Goal: Check status

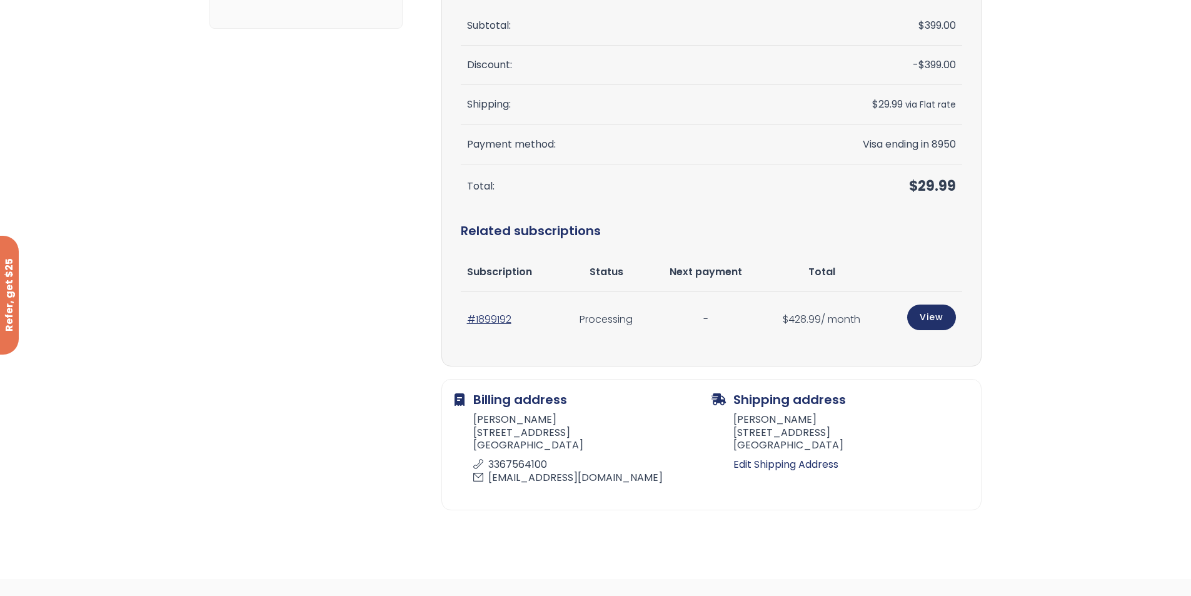
scroll to position [250, 0]
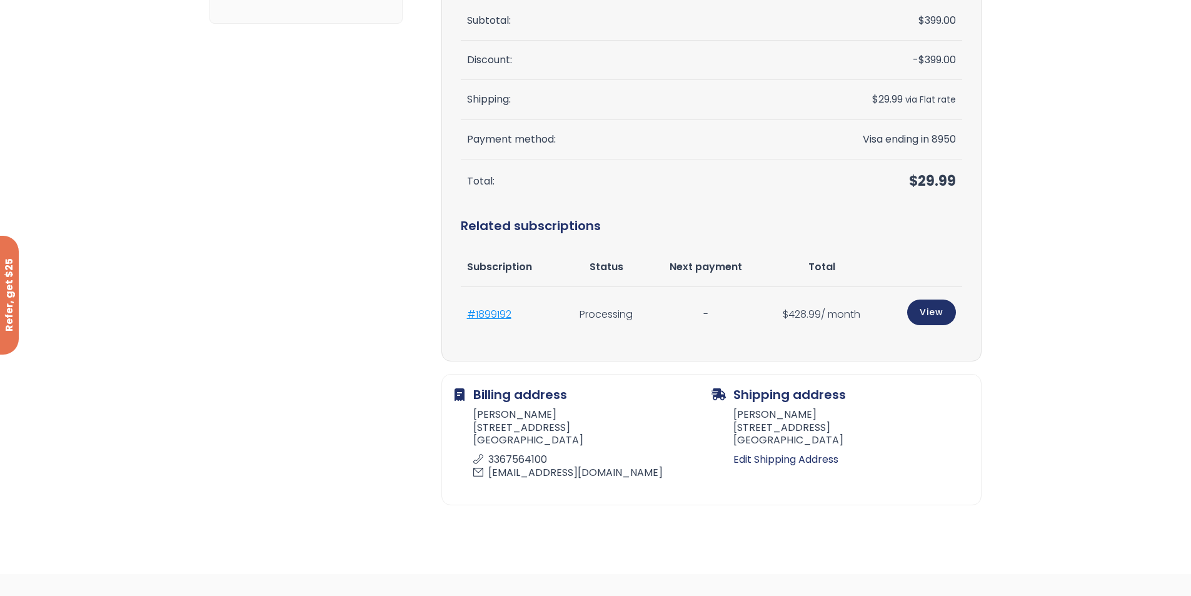
click at [484, 316] on link "#1899192" at bounding box center [489, 314] width 44 height 14
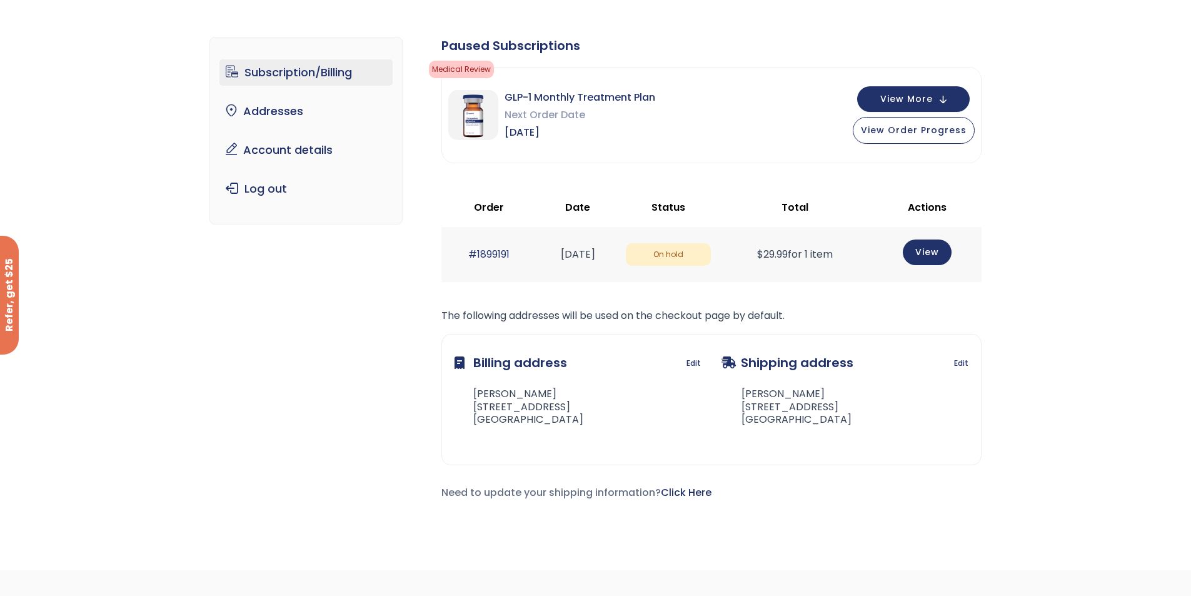
scroll to position [63, 0]
click at [939, 244] on link "View" at bounding box center [927, 251] width 49 height 26
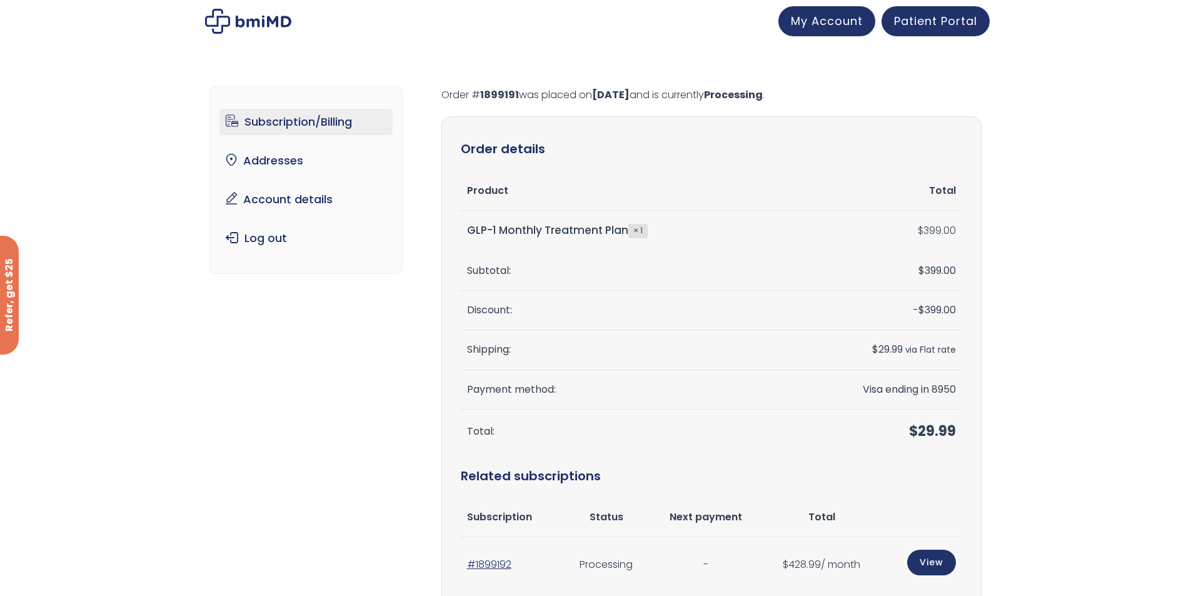
click at [281, 126] on link "Subscription/Billing" at bounding box center [305, 122] width 173 height 26
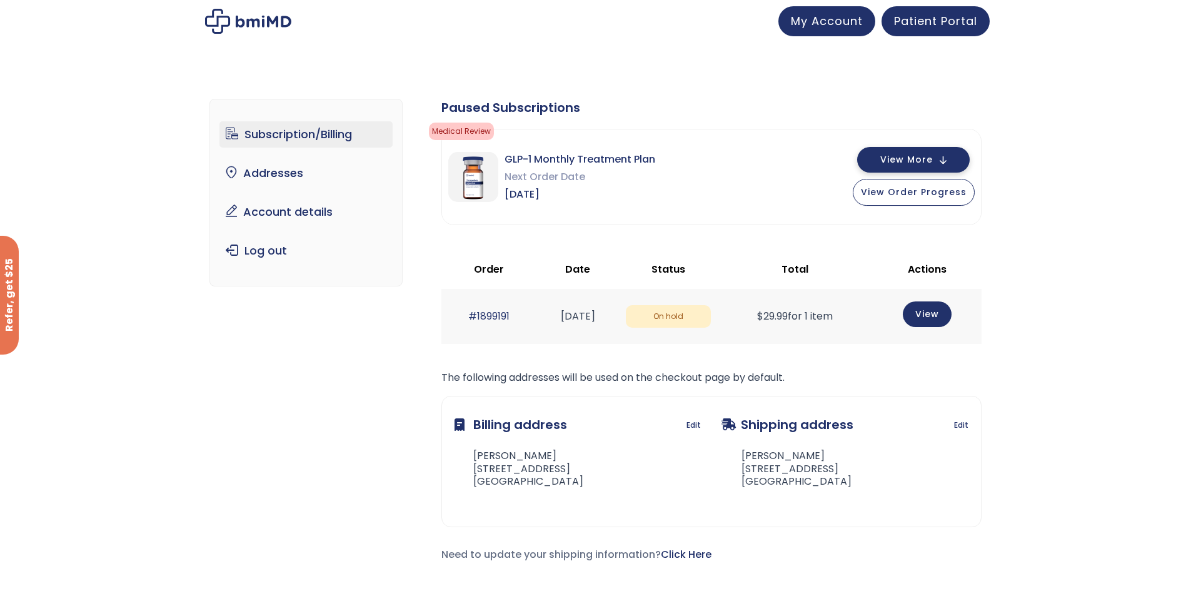
click at [904, 159] on span "View More" at bounding box center [906, 160] width 53 height 8
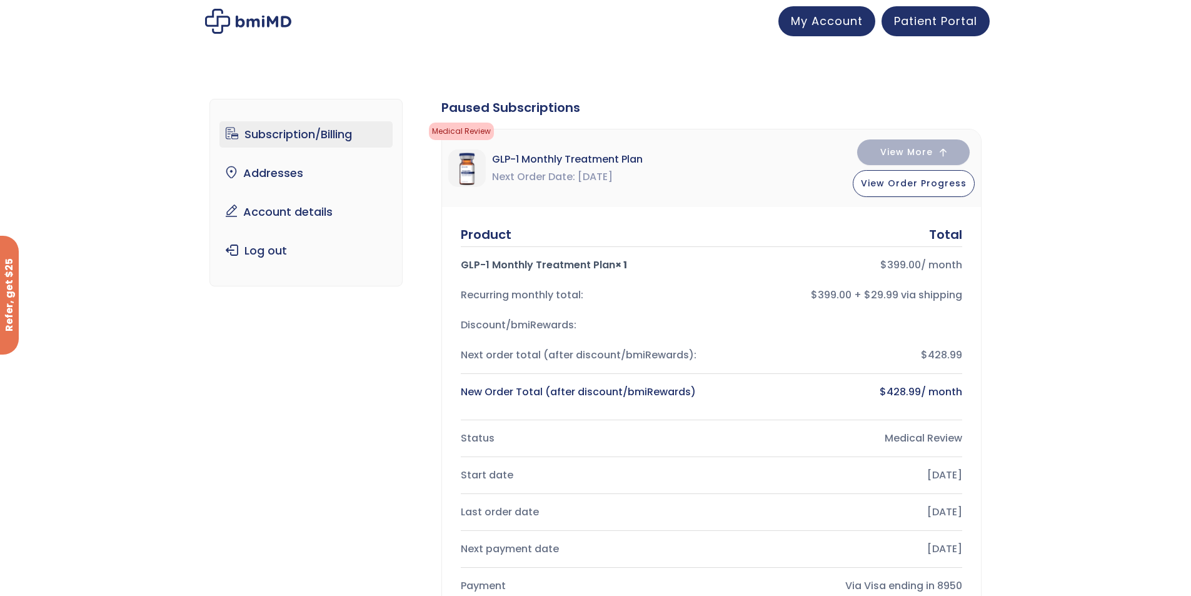
drag, startPoint x: 247, startPoint y: 19, endPoint x: 238, endPoint y: 19, distance: 8.8
drag, startPoint x: 238, startPoint y: 19, endPoint x: 299, endPoint y: 428, distance: 412.7
click at [299, 428] on div "Subscription/Billing bmiRewards Addresses Account details Submit a Review Log o…" at bounding box center [595, 556] width 772 height 965
